Goal: Find specific page/section: Find specific page/section

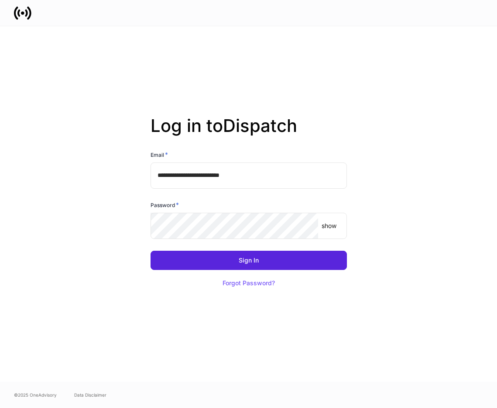
click at [263, 178] on input "**********" at bounding box center [249, 175] width 196 height 26
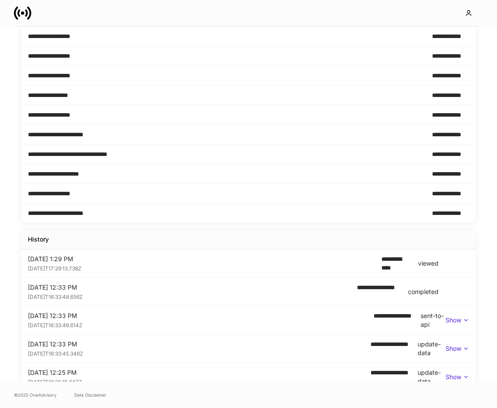
scroll to position [278, 0]
